Goal: Task Accomplishment & Management: Use online tool/utility

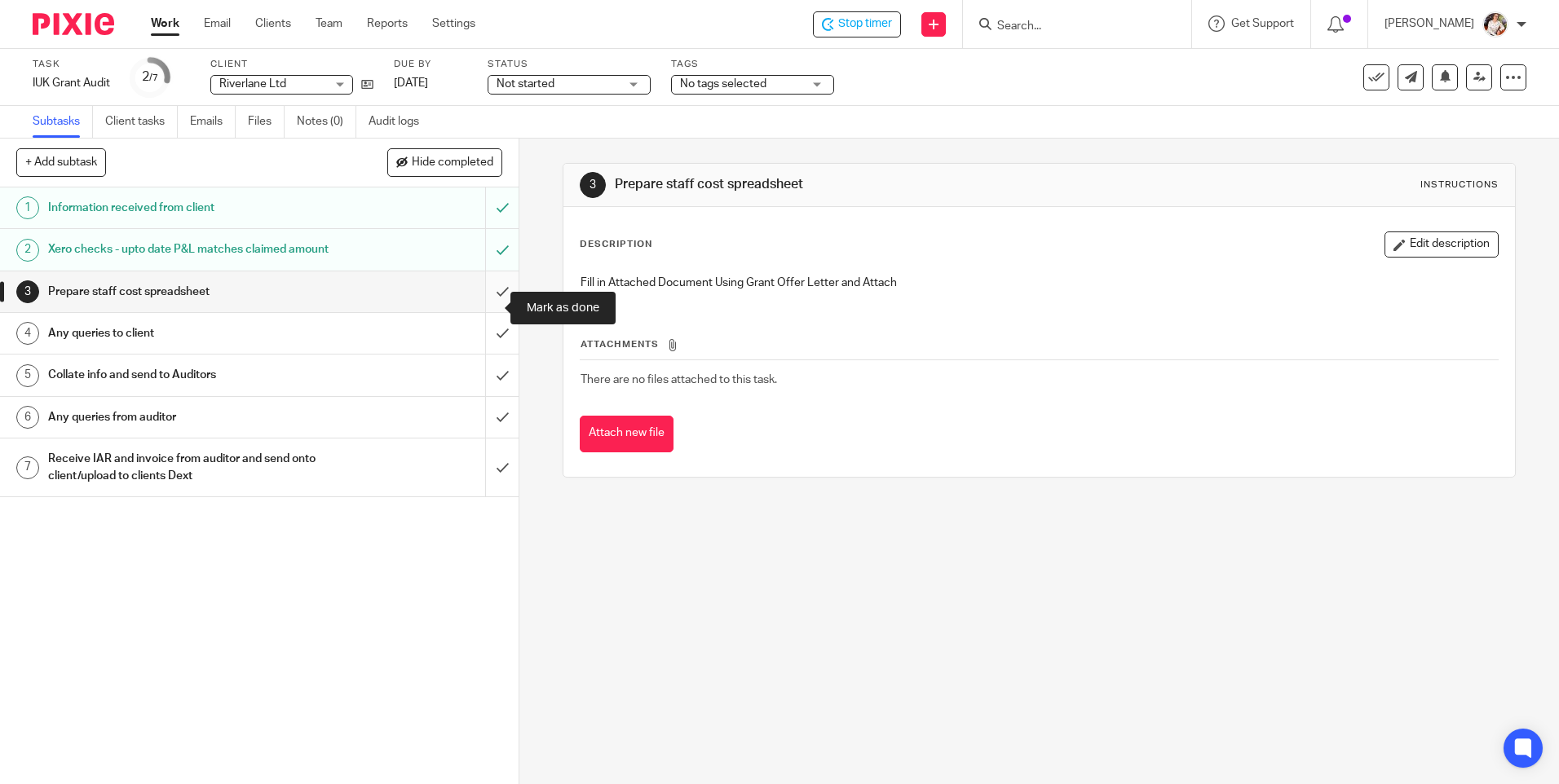
click at [488, 312] on input "submit" at bounding box center [259, 291] width 519 height 41
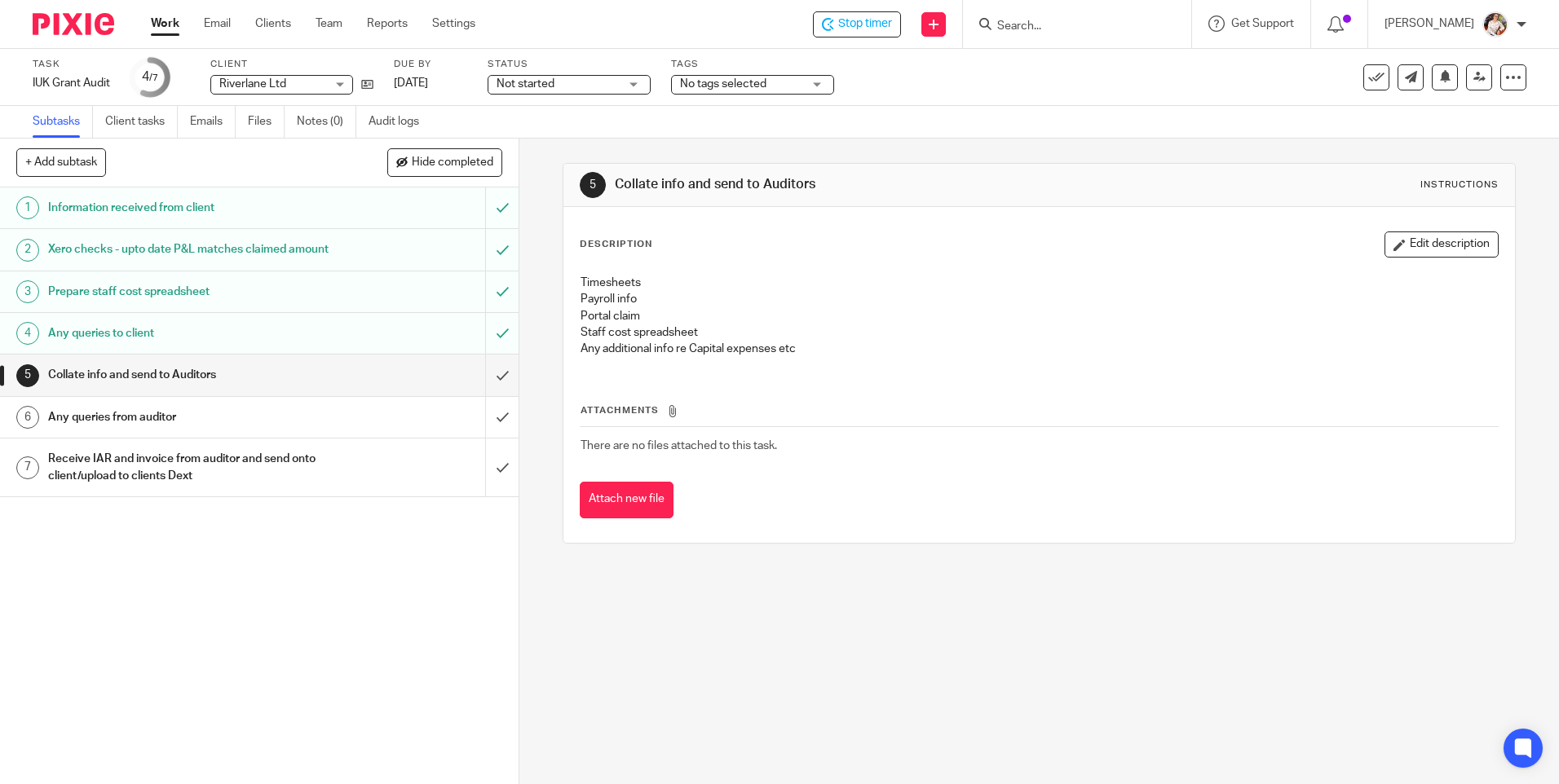
click at [537, 267] on div "5 Collate info and send to Auditors Instructions Description Edit description T…" at bounding box center [1039, 461] width 1039 height 645
click at [494, 380] on input "submit" at bounding box center [259, 374] width 519 height 41
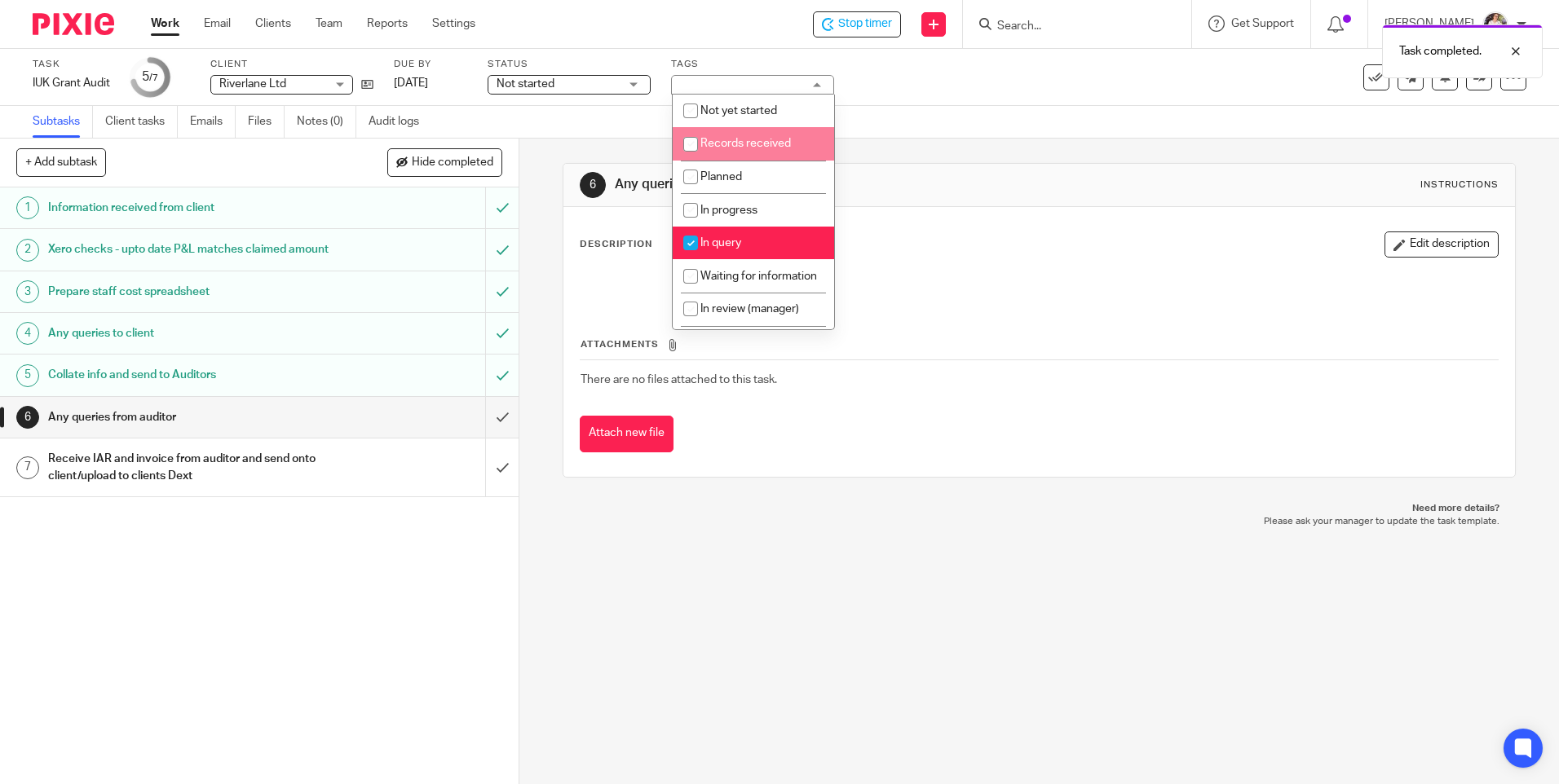
click at [857, 17] on div "Task completed." at bounding box center [1160, 47] width 763 height 62
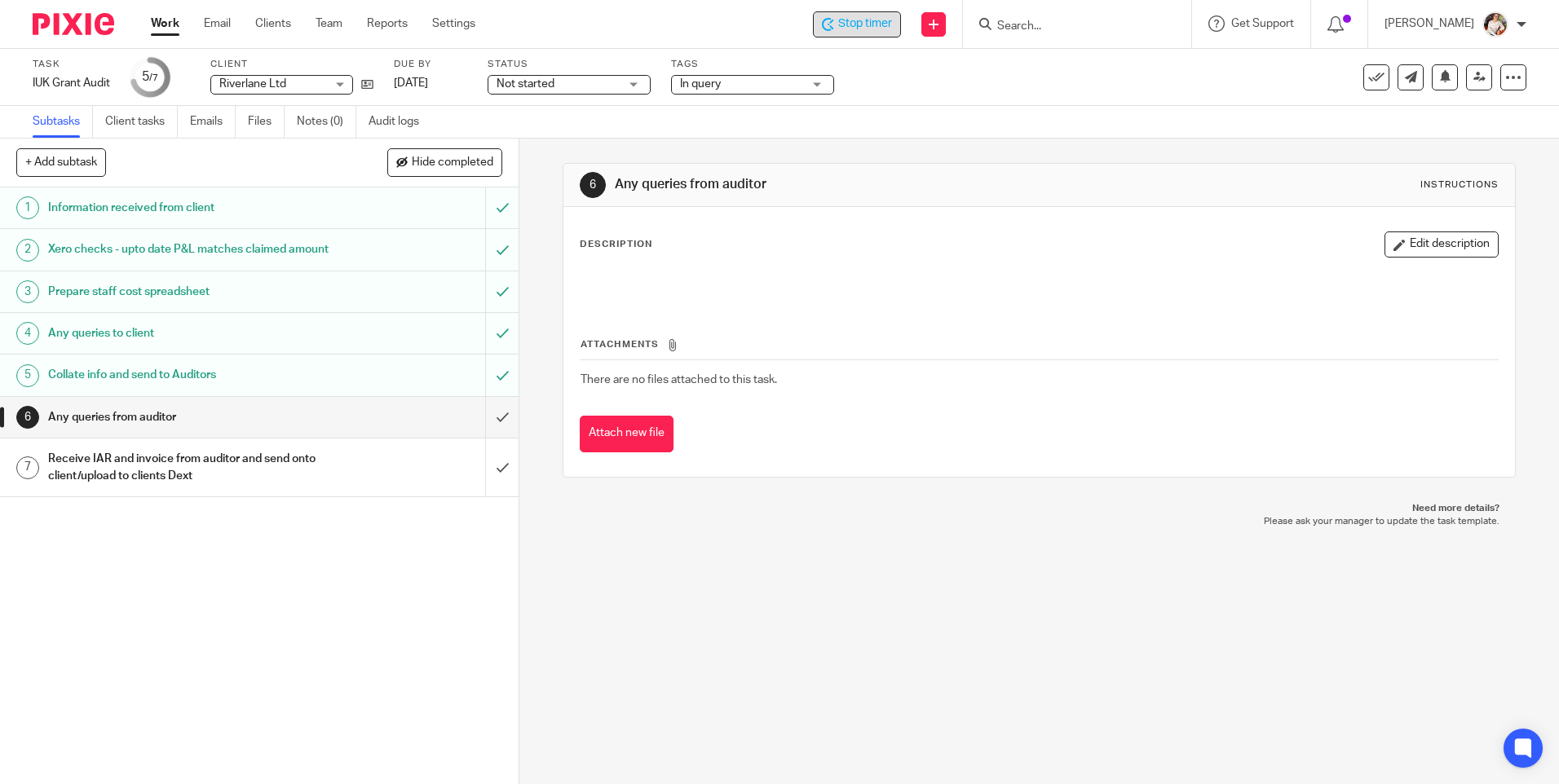
click at [832, 21] on icon at bounding box center [828, 24] width 13 height 13
click at [163, 32] on link "Work" at bounding box center [165, 23] width 29 height 16
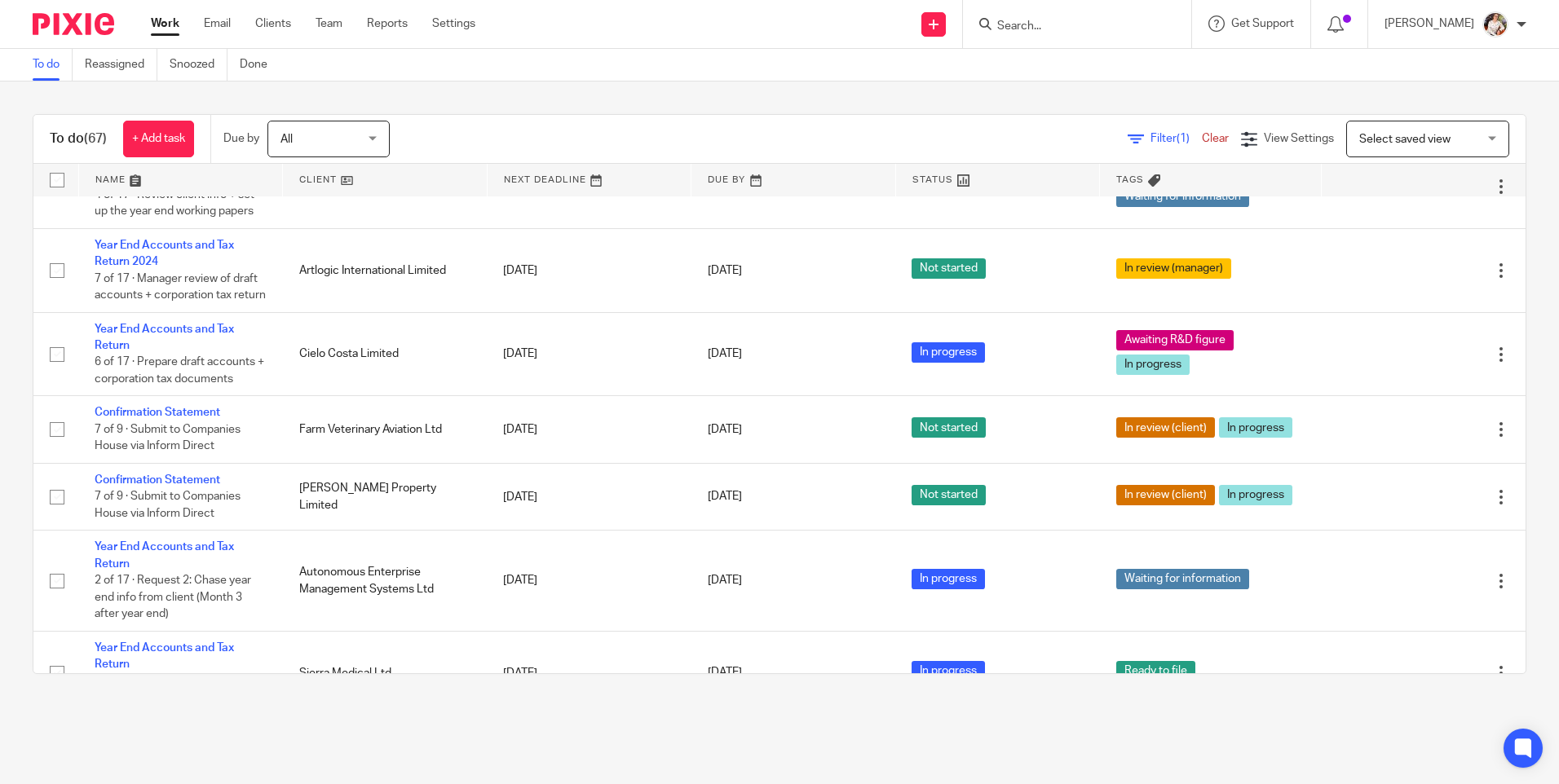
scroll to position [1222, 0]
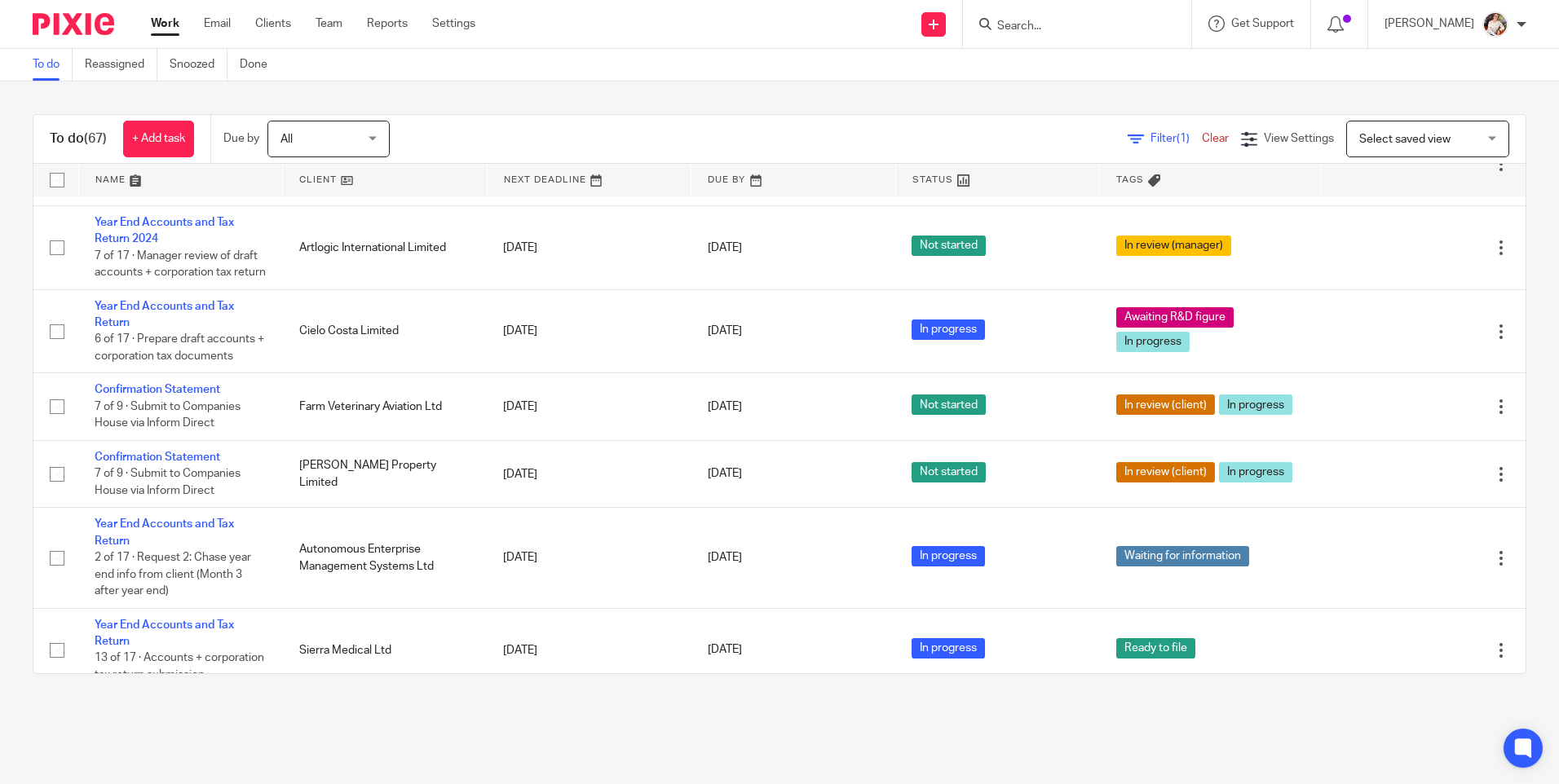
click at [1034, 23] on input "Search" at bounding box center [1069, 26] width 147 height 14
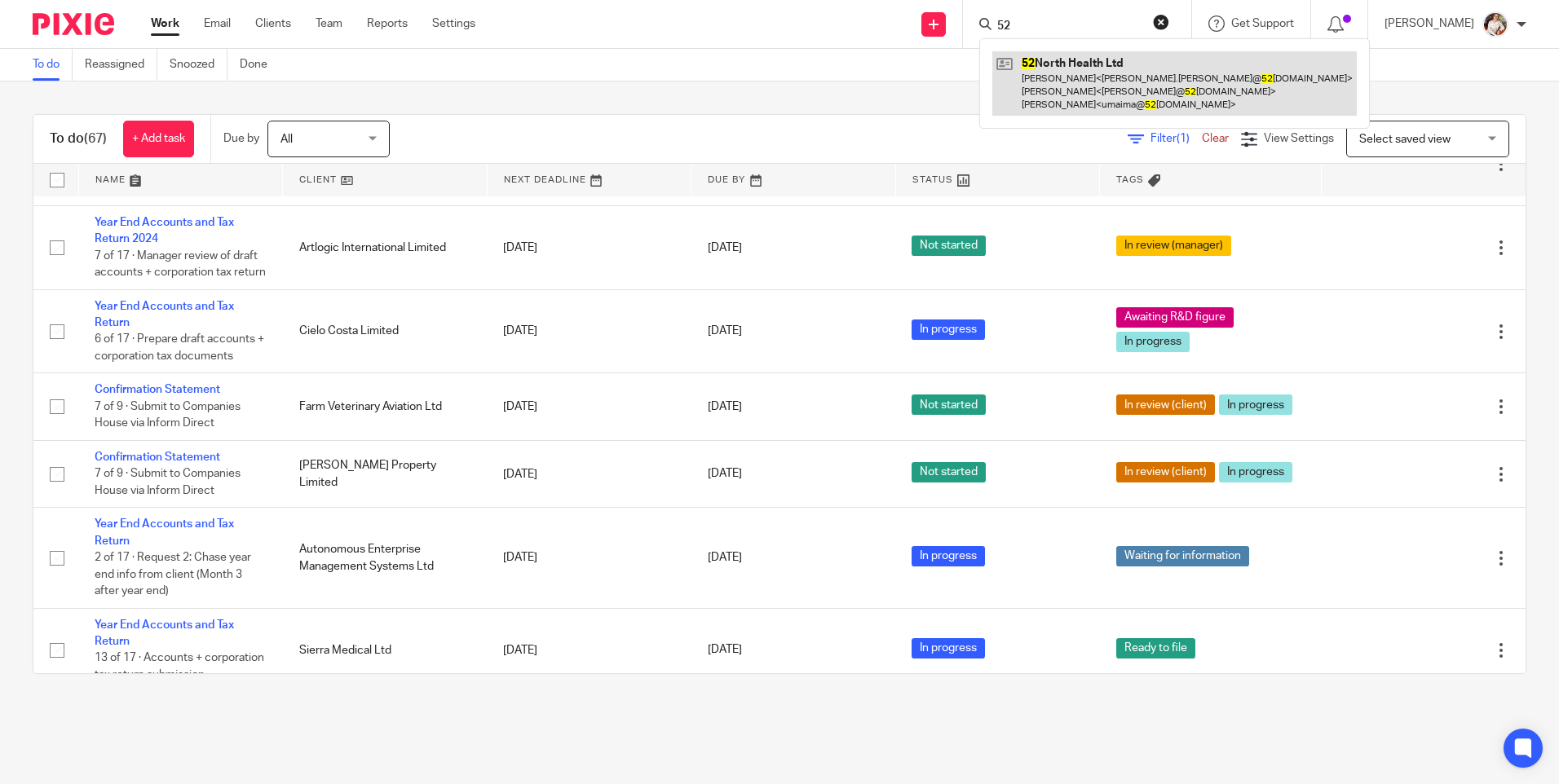
type input "52"
click at [1057, 98] on link at bounding box center [1174, 83] width 364 height 65
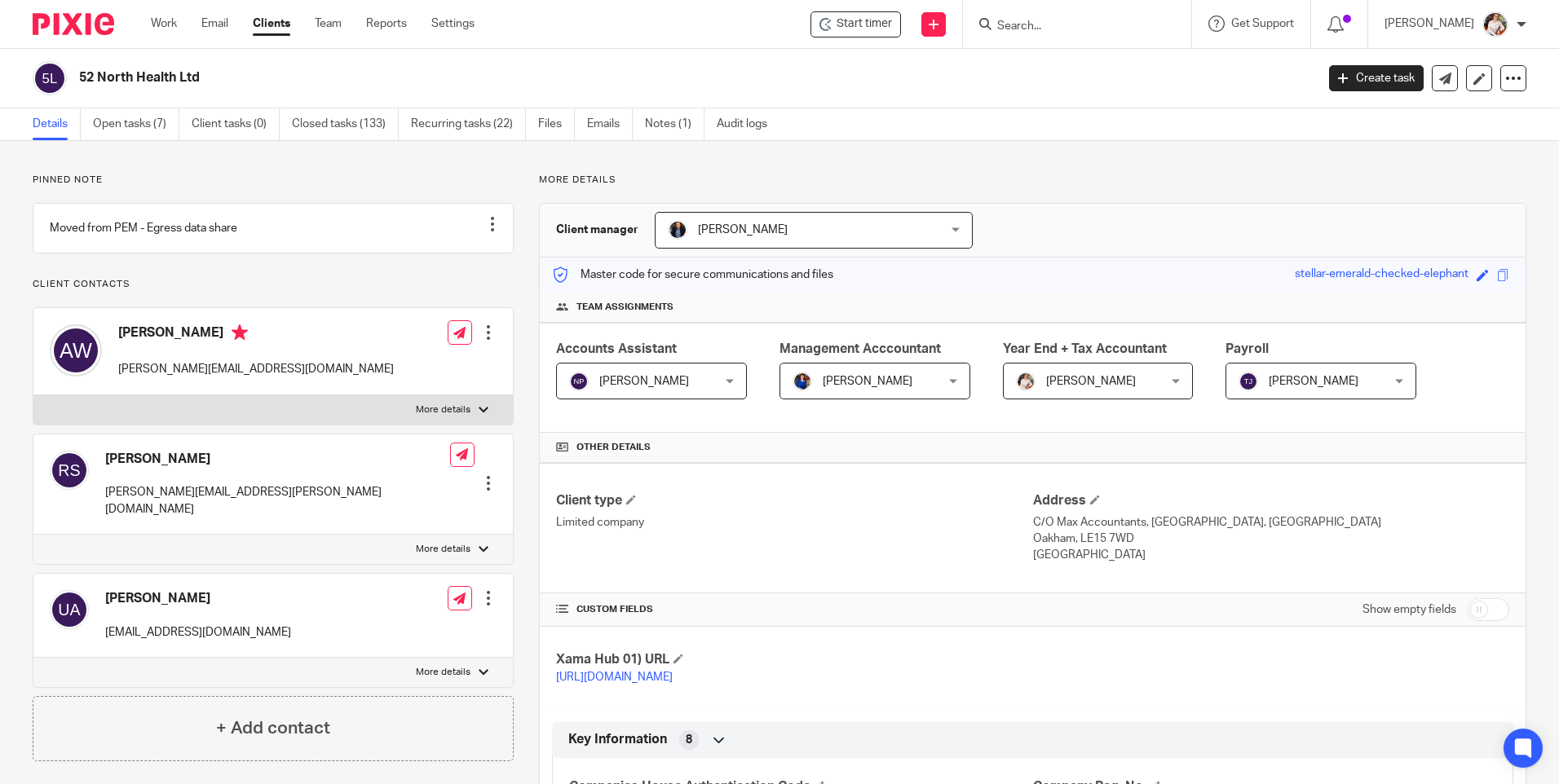
click at [93, 114] on link "Open tasks (7)" at bounding box center [136, 124] width 86 height 32
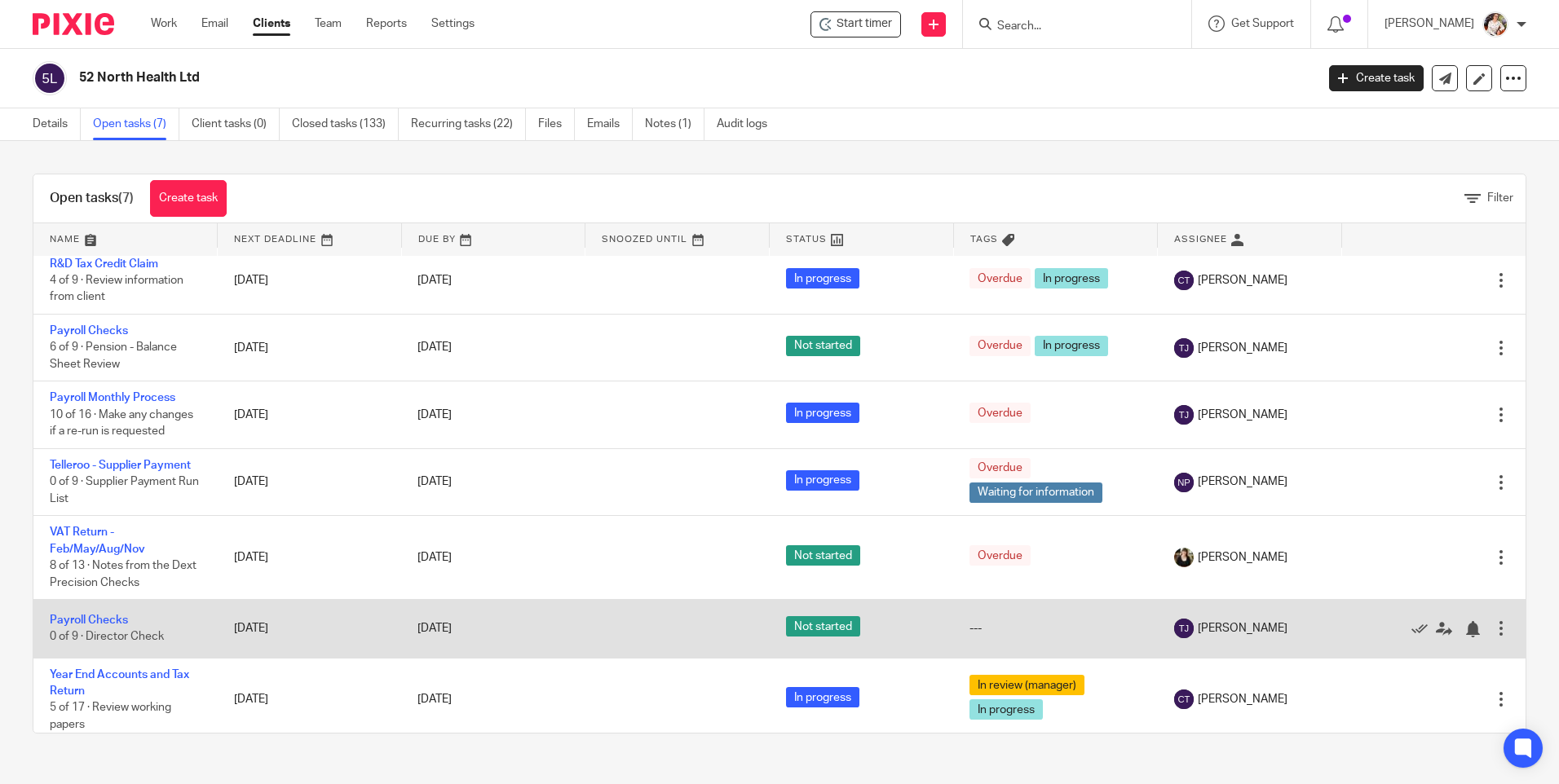
scroll to position [17, 0]
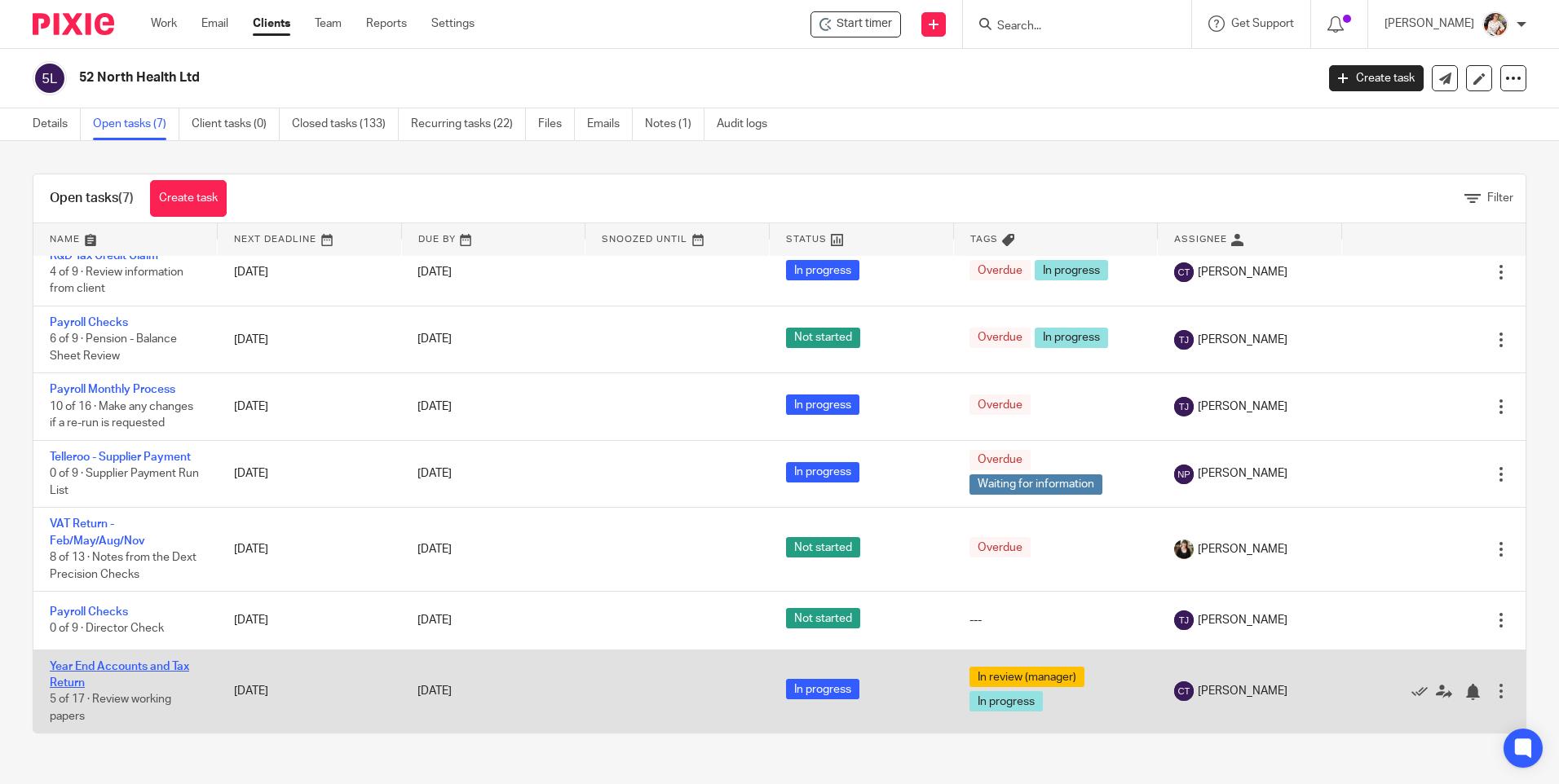
click at [121, 664] on link "Year End Accounts and Tax Return" at bounding box center [119, 674] width 139 height 28
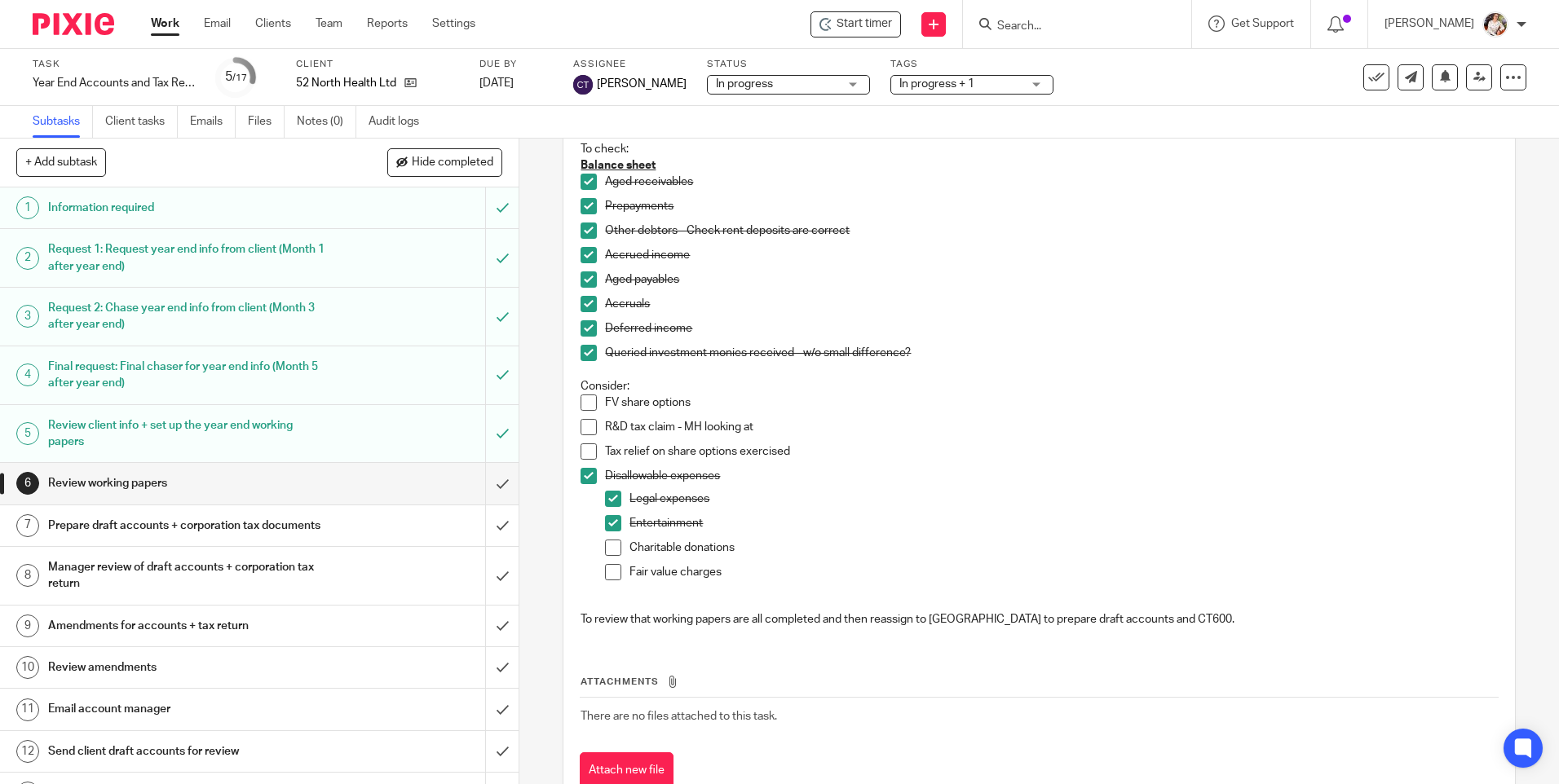
scroll to position [222, 0]
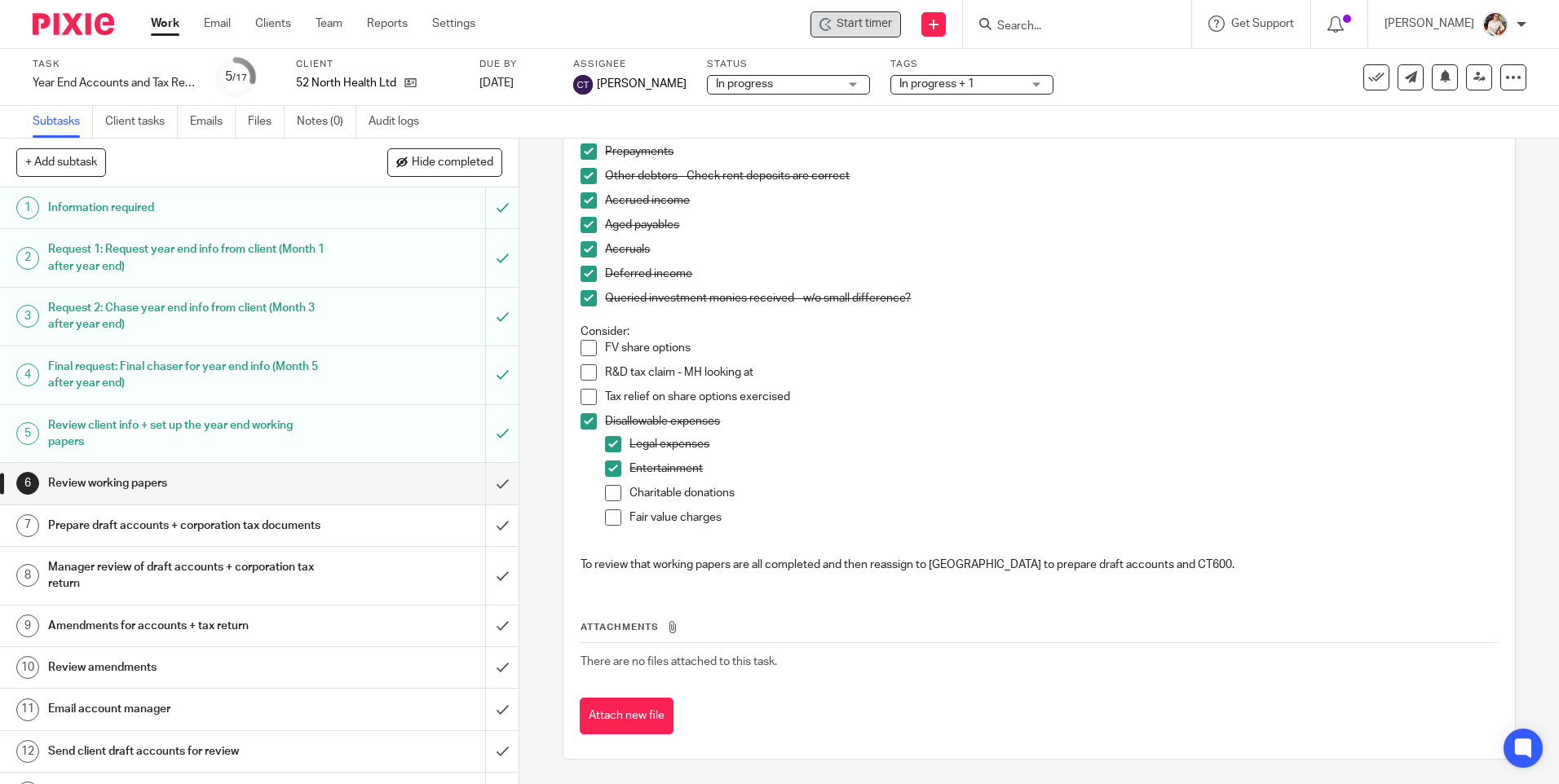
click at [867, 22] on span "Start timer" at bounding box center [864, 24] width 55 height 17
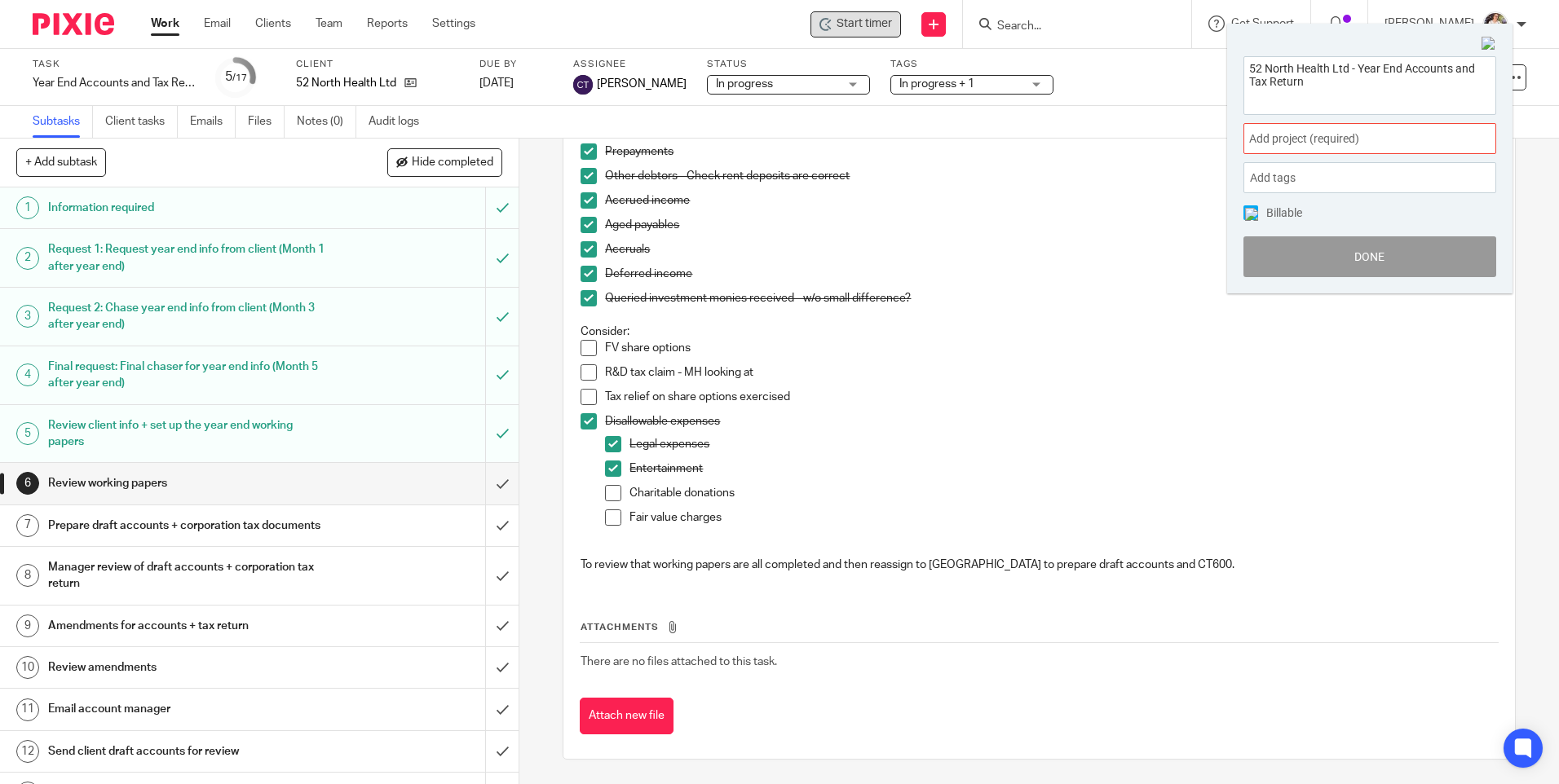
click at [1410, 146] on span "Add project (required) :" at bounding box center [1352, 139] width 206 height 17
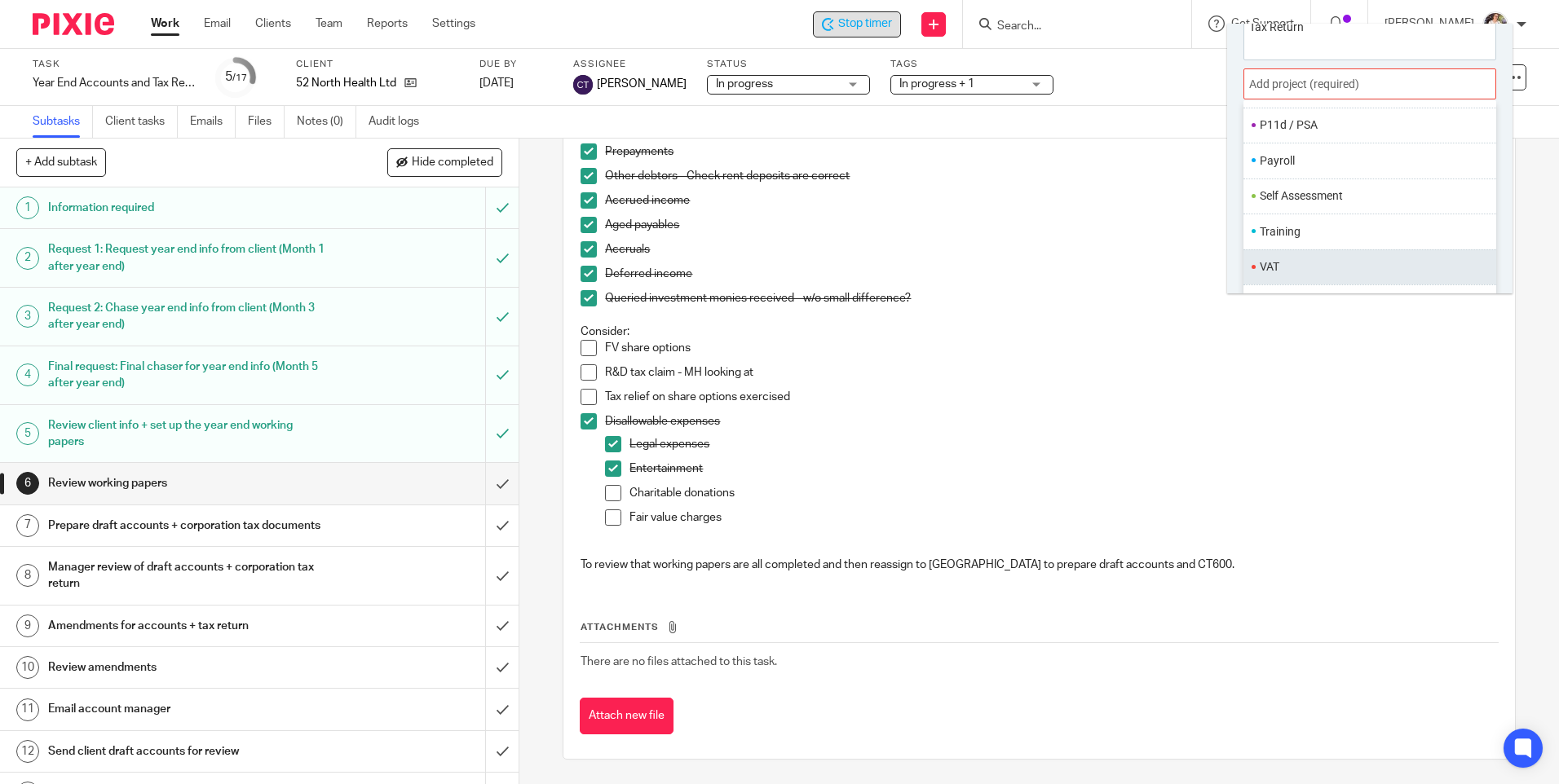
scroll to position [81, 0]
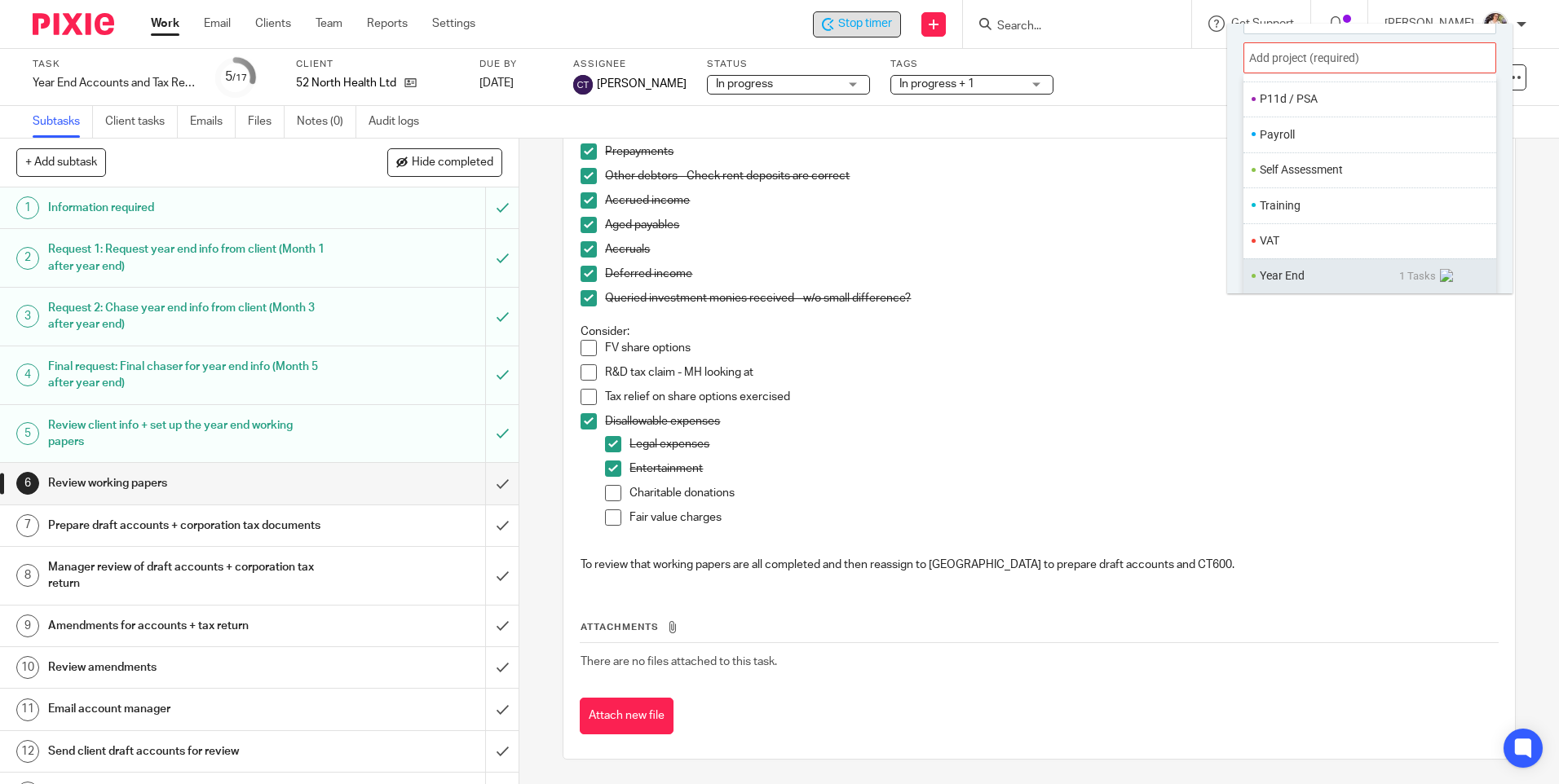
click at [1310, 282] on li "Year End" at bounding box center [1329, 275] width 139 height 17
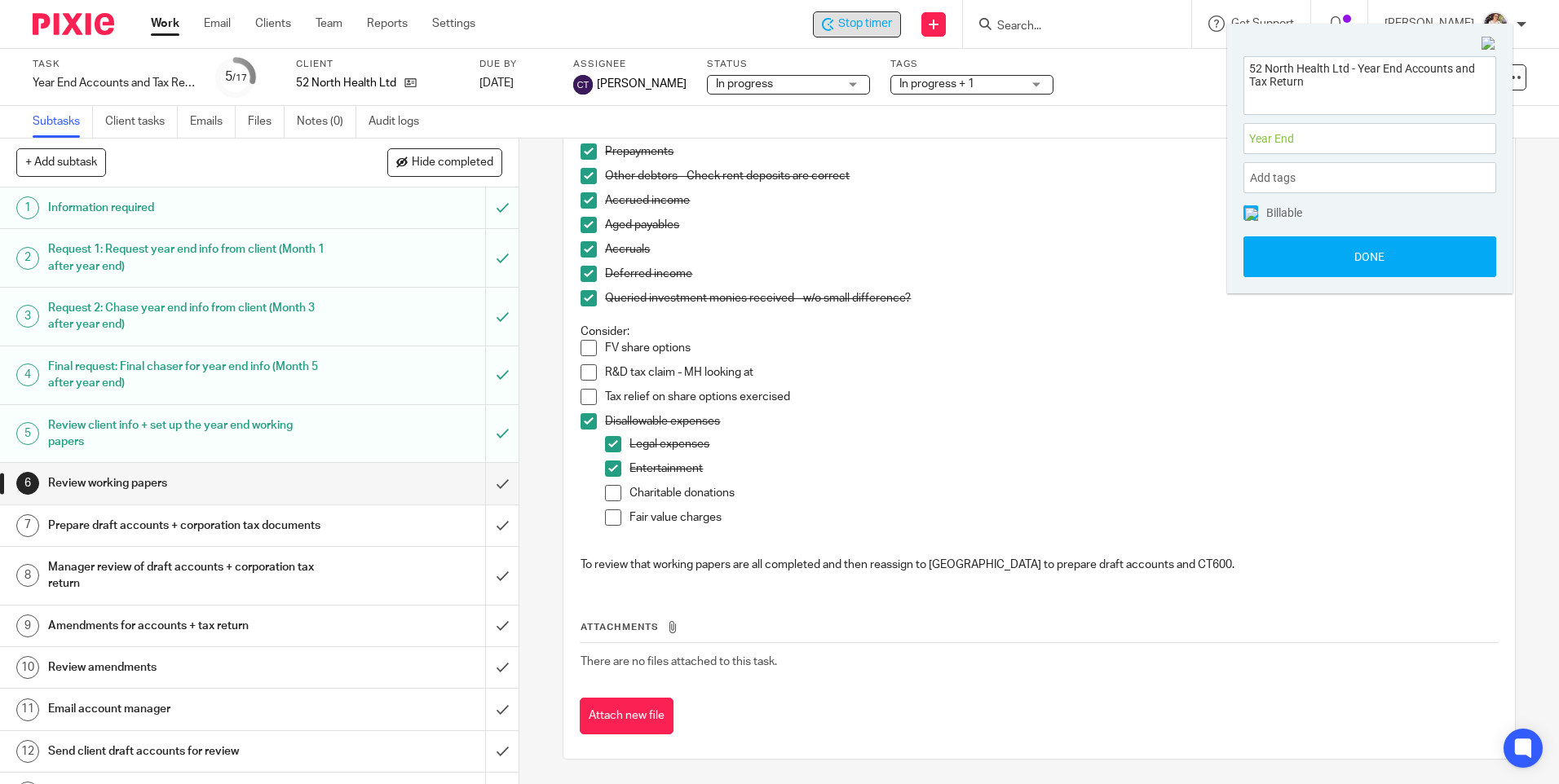
scroll to position [0, 0]
click at [1282, 257] on button "Done" at bounding box center [1369, 257] width 253 height 41
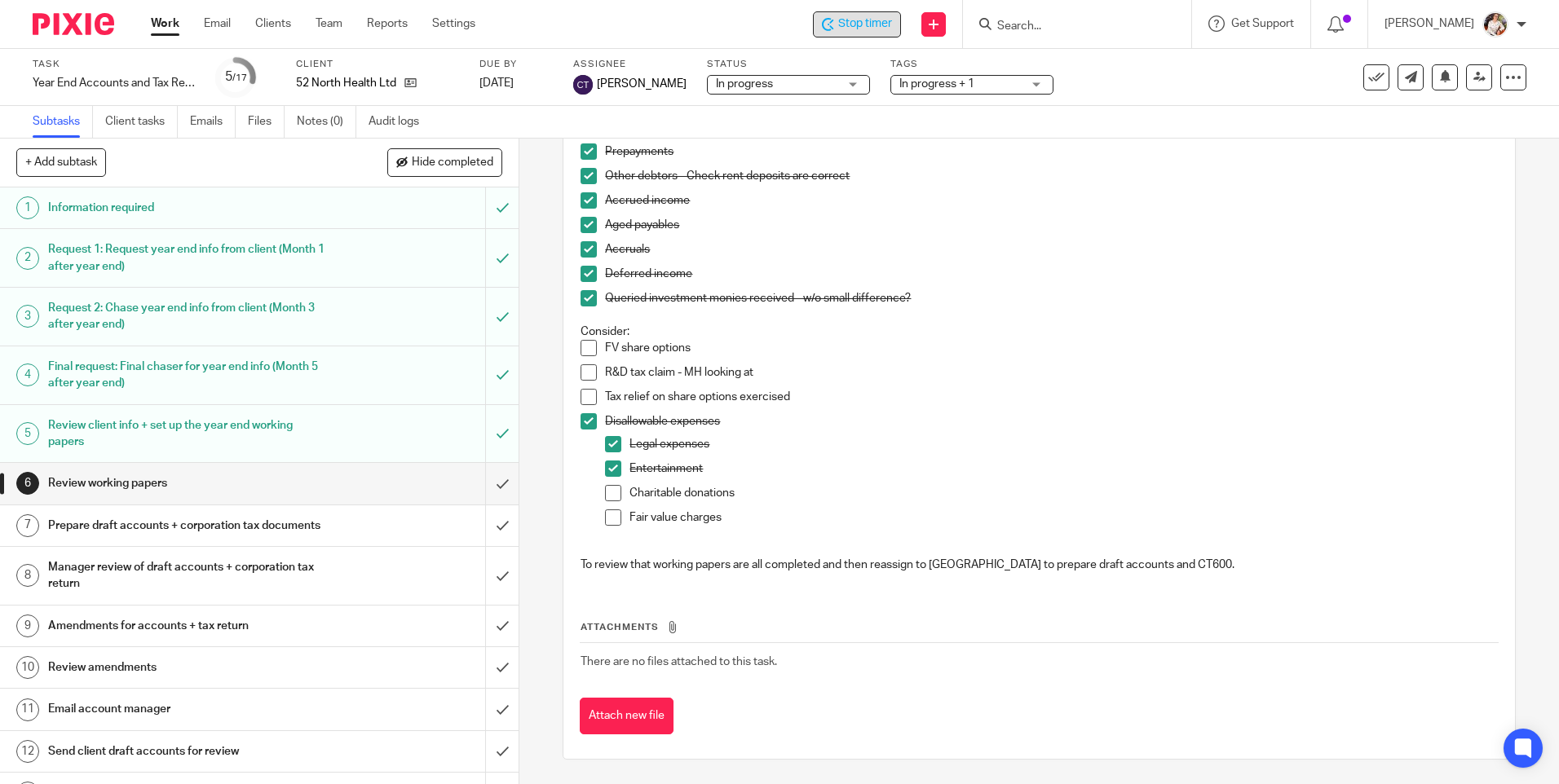
click at [879, 24] on span "Stop timer" at bounding box center [865, 24] width 54 height 17
